Goal: Find contact information: Find contact information

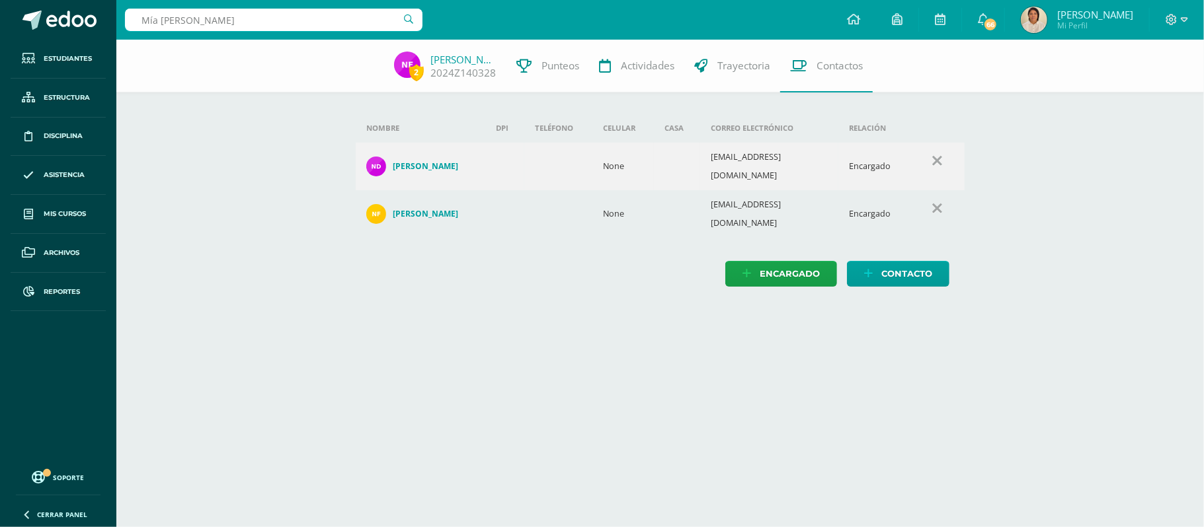
click at [323, 17] on input "Mía Barillas de Paz" at bounding box center [273, 20] width 297 height 22
click at [1184, 19] on icon at bounding box center [1183, 20] width 7 height 12
click at [1151, 86] on span "Cerrar sesión" at bounding box center [1142, 90] width 59 height 13
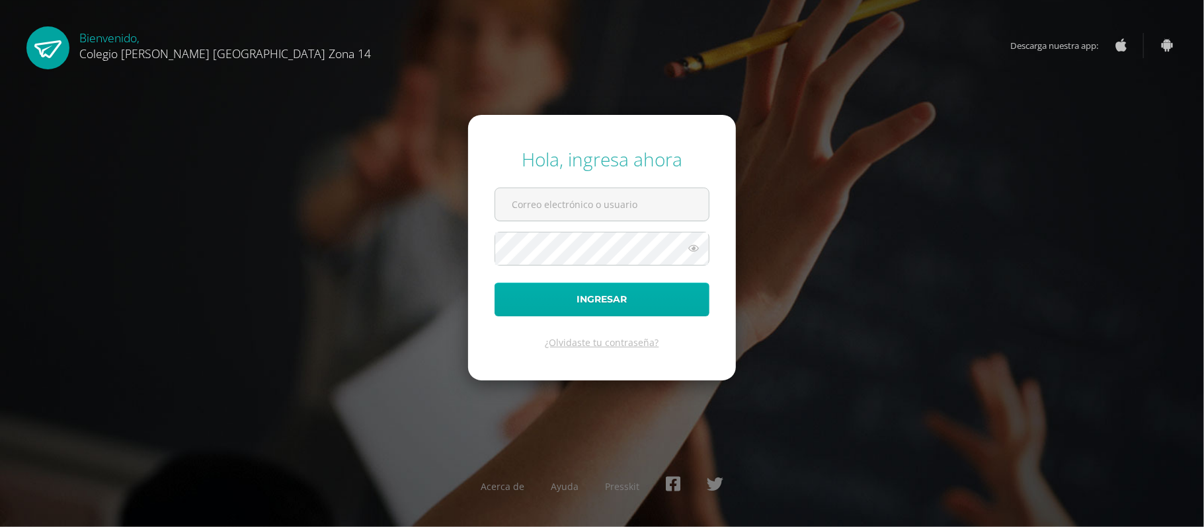
type input "tortega14@colegioselshaddai.edu.gt"
click at [514, 305] on button "Ingresar" at bounding box center [601, 300] width 215 height 34
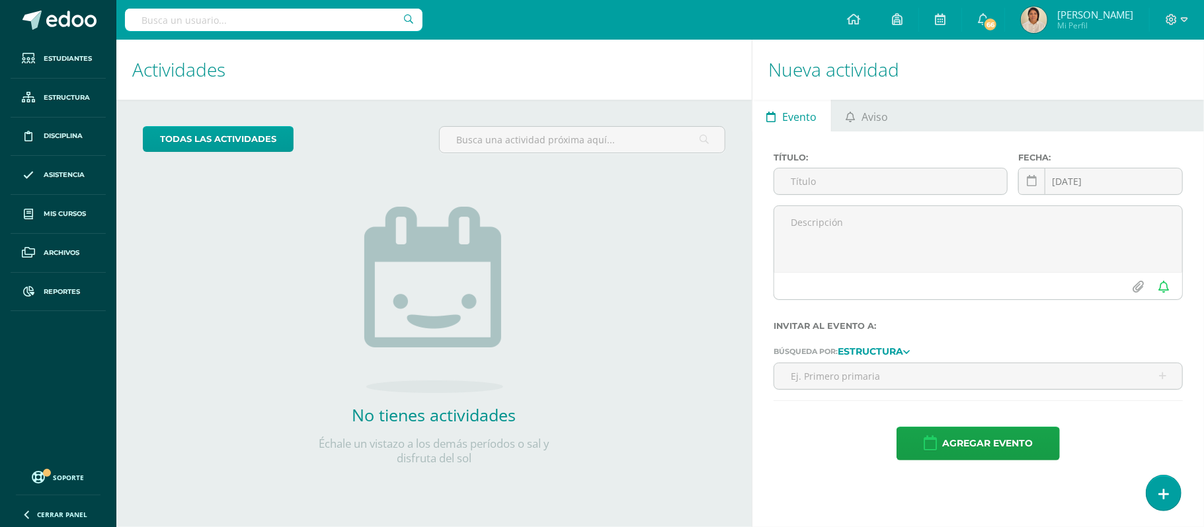
click at [334, 24] on input "text" at bounding box center [273, 20] width 297 height 22
type input "m"
type input "Barillas de Paz"
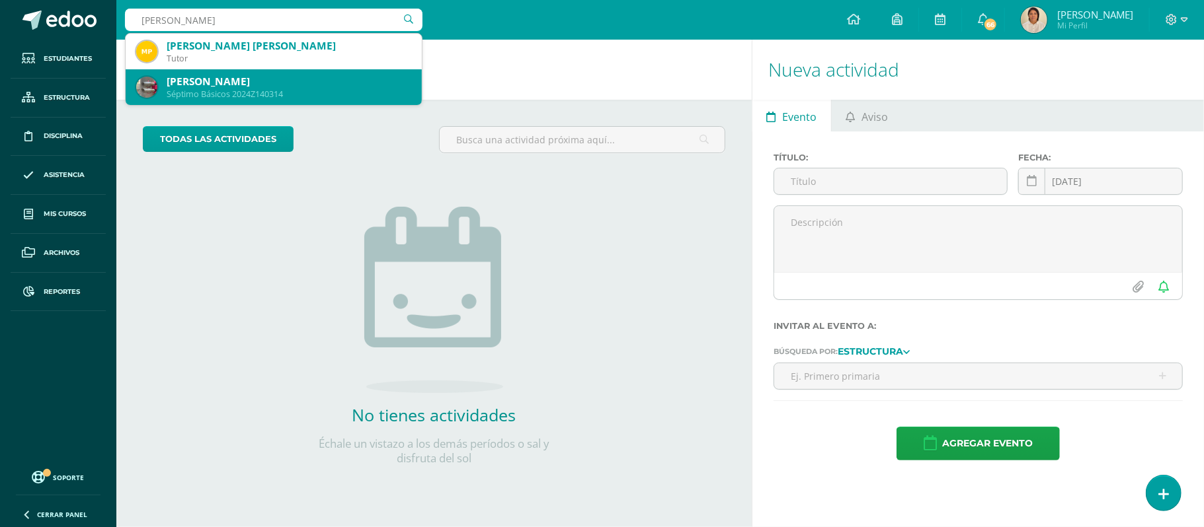
click at [274, 85] on div "Mia Alissa Barillas de Paz" at bounding box center [289, 82] width 245 height 14
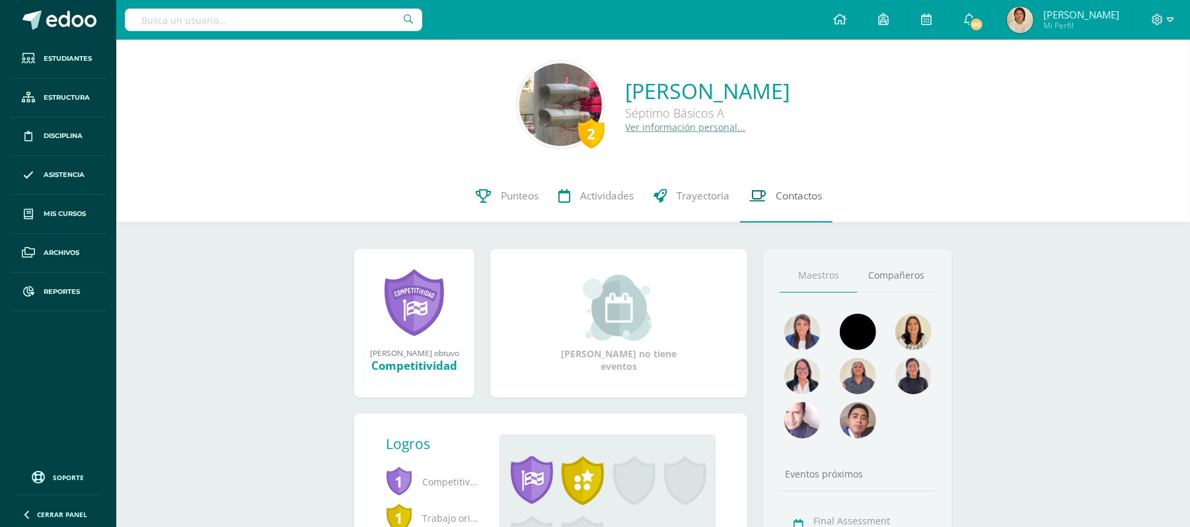
click at [800, 193] on span "Contactos" at bounding box center [800, 196] width 46 height 14
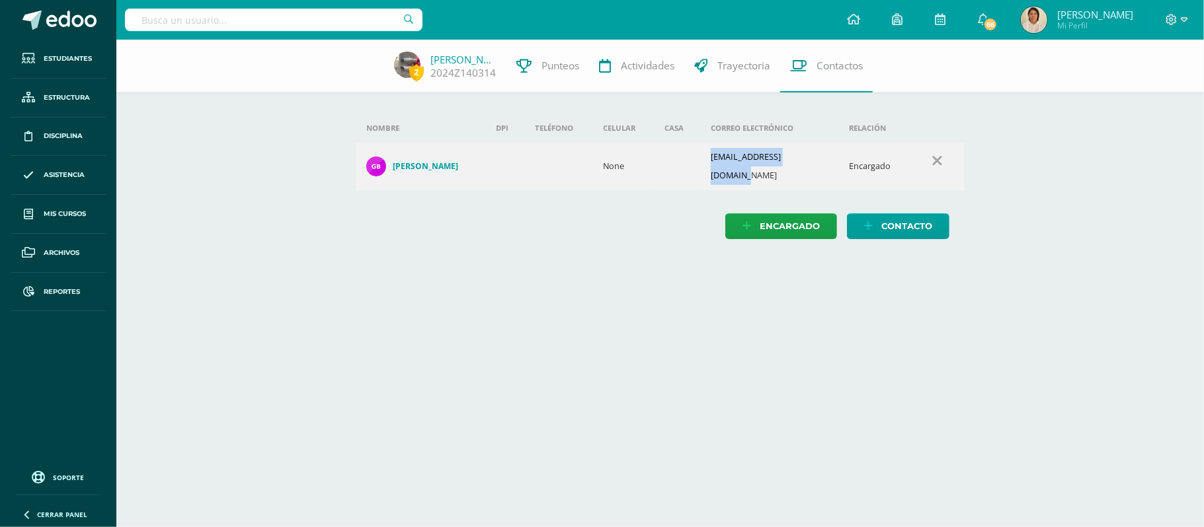
drag, startPoint x: 812, startPoint y: 162, endPoint x: 718, endPoint y: 159, distance: 94.6
click at [718, 159] on td "ginobarillas7@gmail.com" at bounding box center [769, 167] width 138 height 48
copy td "ginobarillas7@gmail.com"
click at [371, 19] on input "text" at bounding box center [273, 20] width 297 height 22
type input "Sebatín Iboy"
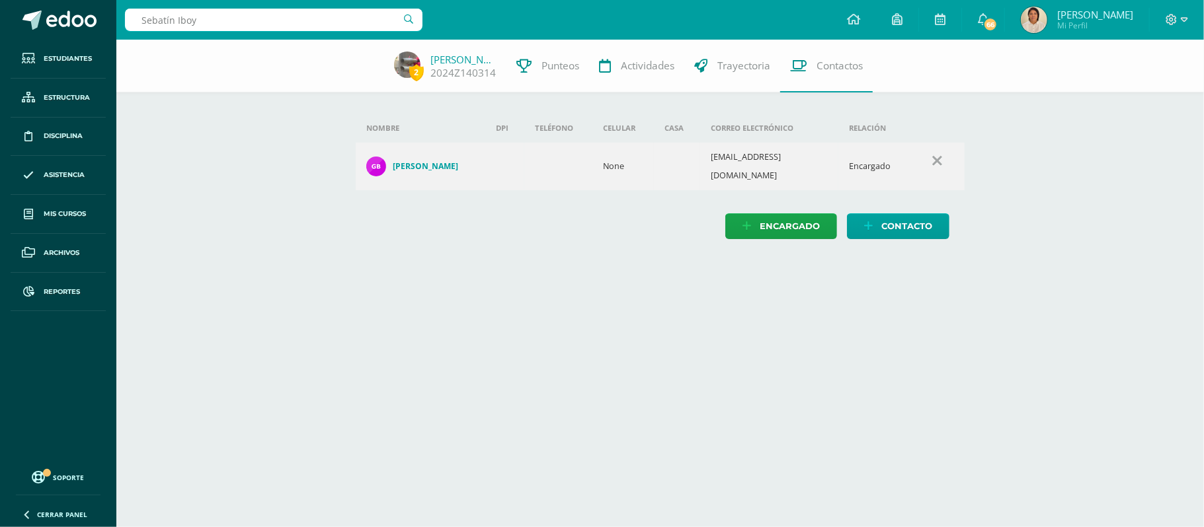
click at [342, 19] on input "Sebatín Iboy" at bounding box center [273, 20] width 297 height 22
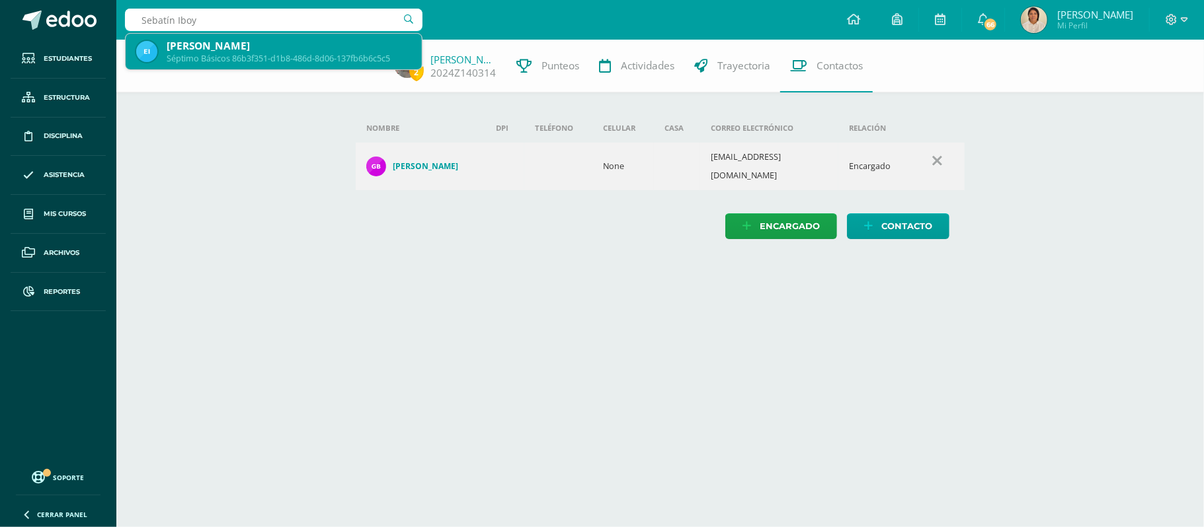
click at [294, 54] on div "Séptimo Básicos 86b3f351-d1b8-486d-8d06-137fb6b6c5c5" at bounding box center [289, 58] width 245 height 11
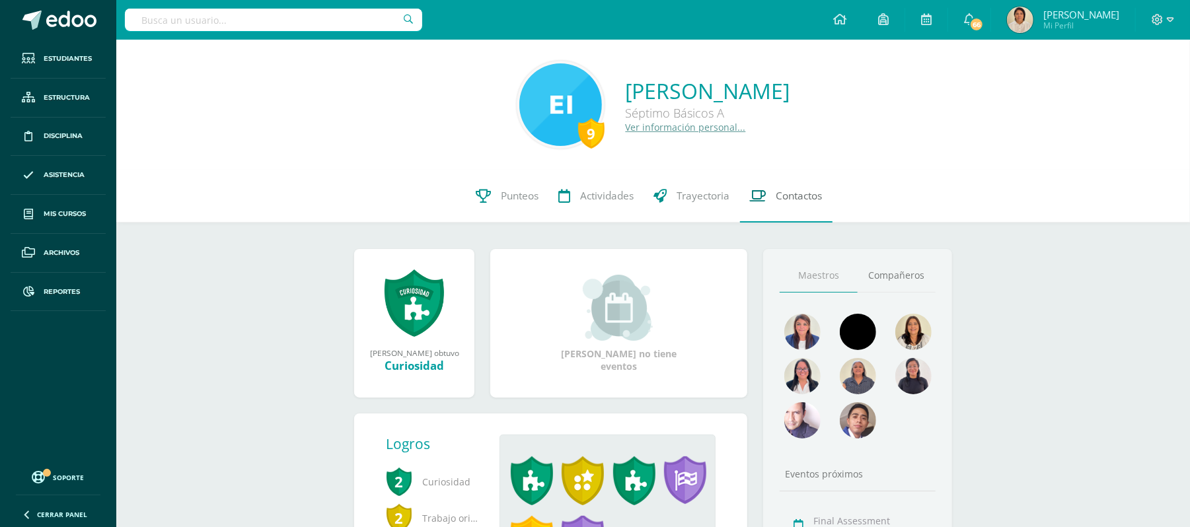
click at [800, 197] on span "Contactos" at bounding box center [800, 196] width 46 height 14
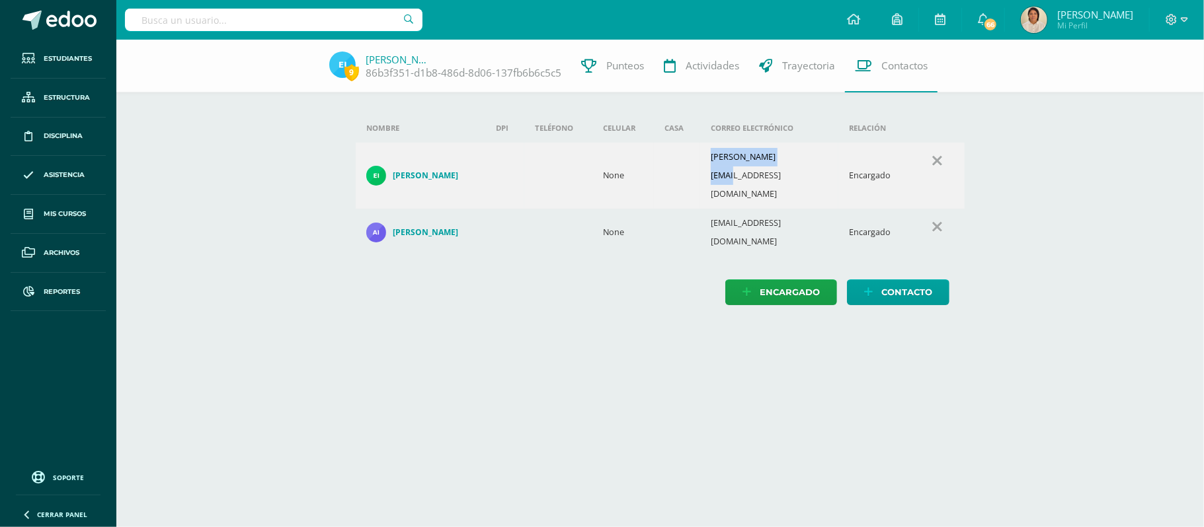
drag, startPoint x: 800, startPoint y: 161, endPoint x: 724, endPoint y: 160, distance: 75.4
click at [724, 160] on td "[PERSON_NAME][EMAIL_ADDRESS][DOMAIN_NAME]" at bounding box center [769, 176] width 138 height 66
copy td "[PERSON_NAME][EMAIL_ADDRESS][DOMAIN_NAME]"
drag, startPoint x: 799, startPoint y: 199, endPoint x: 725, endPoint y: 200, distance: 74.0
click at [725, 209] on td "[EMAIL_ADDRESS][DOMAIN_NAME]" at bounding box center [769, 233] width 138 height 48
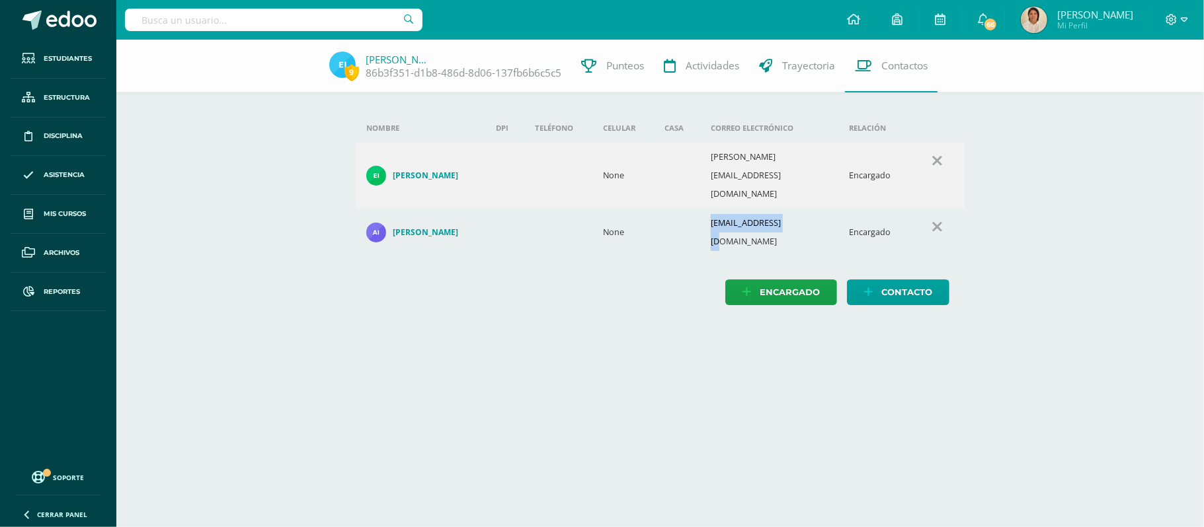
copy td "aiboyfa@gmail.com"
click at [1179, 17] on span at bounding box center [1176, 20] width 22 height 15
click at [1150, 90] on span "Cerrar sesión" at bounding box center [1142, 90] width 59 height 13
